Goal: Navigation & Orientation: Go to known website

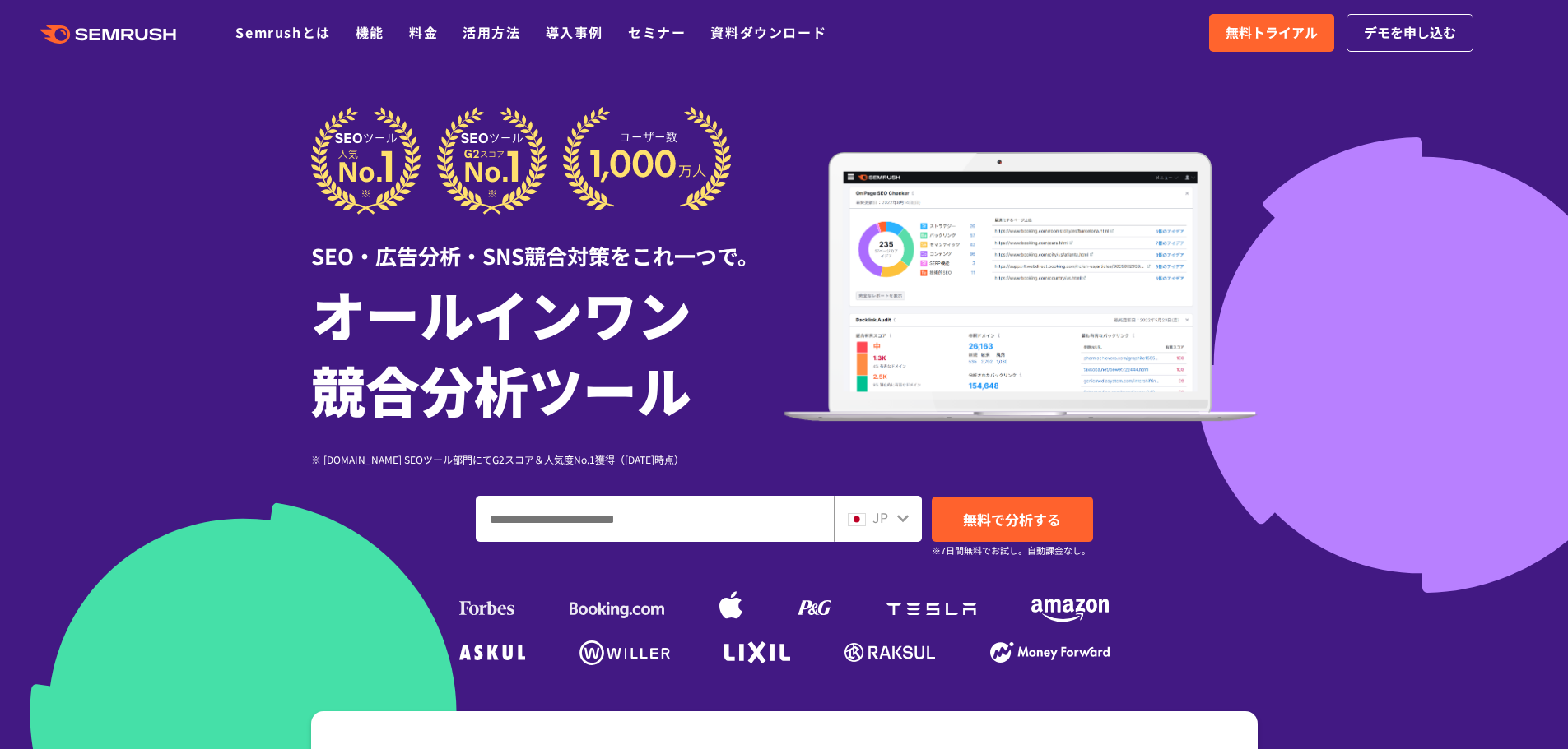
click at [162, 30] on icon at bounding box center [158, 34] width 13 height 12
click at [817, 67] on div at bounding box center [784, 459] width 1568 height 917
click at [201, 89] on div at bounding box center [784, 459] width 1568 height 917
